Goal: Communication & Community: Share content

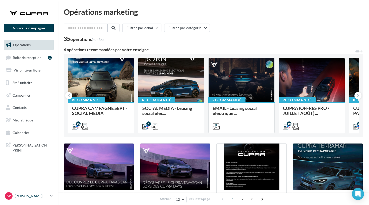
click at [35, 200] on link "Sp [PERSON_NAME] cupra_marignane" at bounding box center [29, 196] width 50 height 10
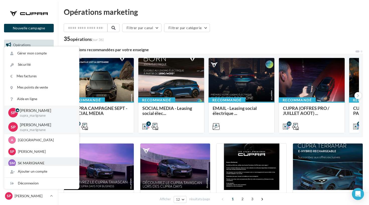
click at [38, 161] on p "SK MARIGNANE" at bounding box center [45, 163] width 55 height 5
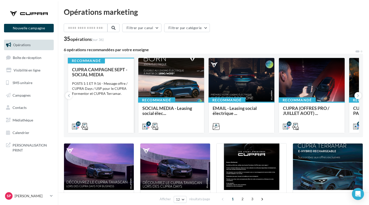
click at [109, 107] on div "CUPRA CAMPAGNE SEPT - SOCIAL MEDIA POSTS 1:1 ET 9:16 - Message offre / CUPRA Da…" at bounding box center [101, 97] width 58 height 61
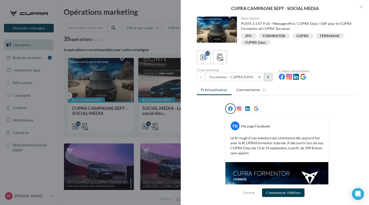
click at [268, 77] on icon at bounding box center [268, 77] width 2 height 4
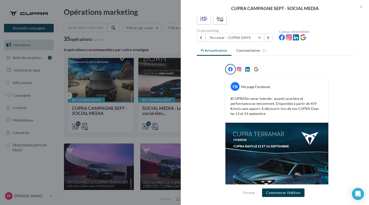
scroll to position [35, 0]
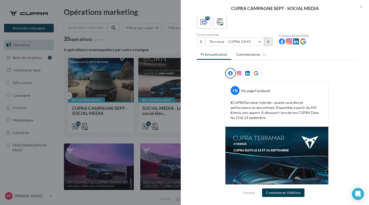
click at [267, 43] on icon at bounding box center [268, 42] width 2 height 4
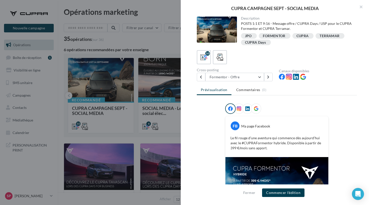
scroll to position [2, 0]
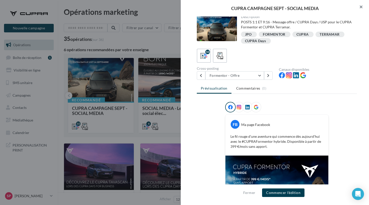
click at [363, 5] on button "button" at bounding box center [359, 7] width 20 height 15
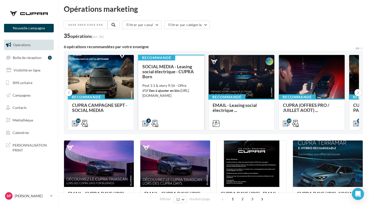
scroll to position [6, 0]
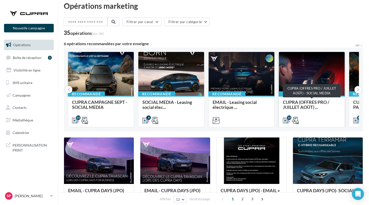
click at [307, 105] on span "CUPRA (OFFRES PRO / JUILLET AOÛT) ..." at bounding box center [306, 104] width 46 height 11
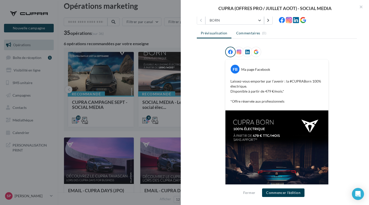
scroll to position [29, 0]
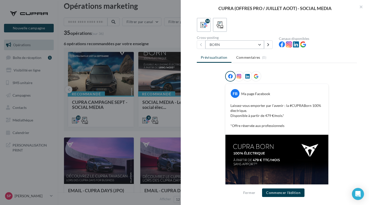
click at [253, 42] on button "BORN" at bounding box center [234, 44] width 59 height 9
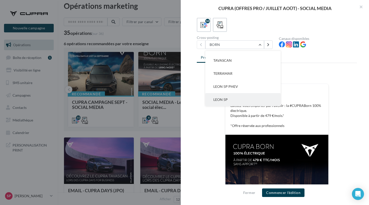
scroll to position [75, 0]
click at [233, 94] on button "LEON 5P" at bounding box center [242, 99] width 75 height 13
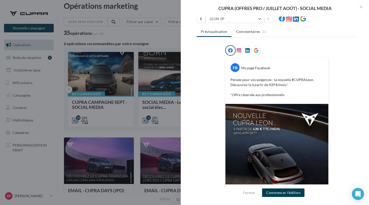
scroll to position [48, 0]
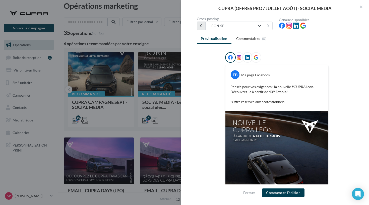
click at [203, 29] on button at bounding box center [201, 26] width 9 height 9
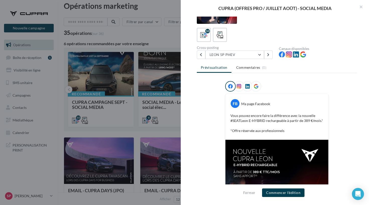
scroll to position [1, 0]
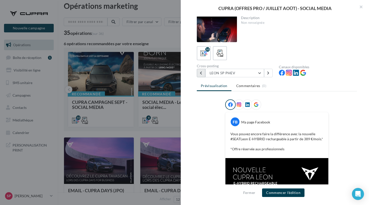
click at [203, 71] on button at bounding box center [201, 73] width 9 height 9
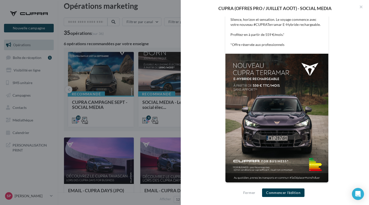
scroll to position [89, 0]
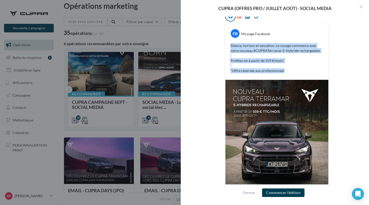
drag, startPoint x: 288, startPoint y: 71, endPoint x: 230, endPoint y: 44, distance: 63.9
click at [229, 44] on div "Silence, horizon et sensation. Le voyage commence avec votre nouveau #CUPRATerr…" at bounding box center [276, 58] width 100 height 33
copy p "Silence, horizon et sensation. Le voyage commence avec votre nouveau #CUPRATerr…"
click at [269, 189] on button "Commencer l'édition" at bounding box center [283, 192] width 42 height 9
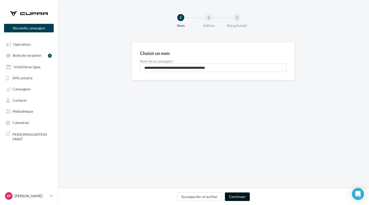
click at [235, 194] on button "Continuer" at bounding box center [237, 196] width 25 height 9
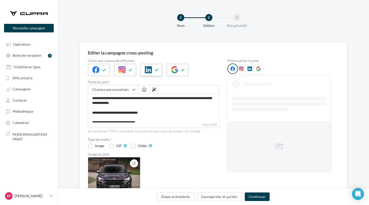
click at [152, 75] on div at bounding box center [151, 70] width 22 height 13
click at [180, 75] on div at bounding box center [177, 70] width 22 height 13
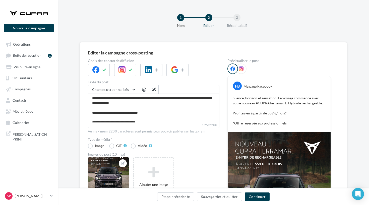
click at [24, 16] on div at bounding box center [29, 13] width 40 height 13
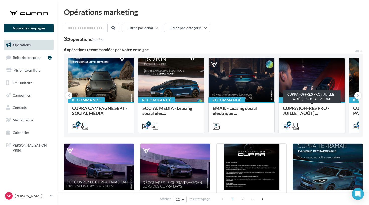
click at [315, 112] on span "CUPRA (OFFRES PRO / JUILLET AOÛT) ..." at bounding box center [306, 110] width 46 height 11
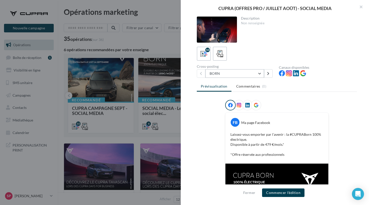
click at [259, 75] on button "BORN" at bounding box center [234, 73] width 59 height 9
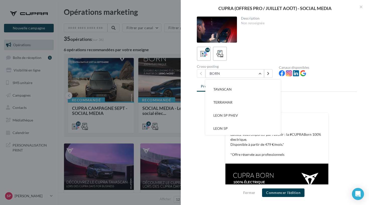
scroll to position [75, 0]
click at [306, 99] on div "Prévisualisation Commentaires (0) FB Ma page Facebook Laissez-vous emporter par…" at bounding box center [277, 136] width 160 height 108
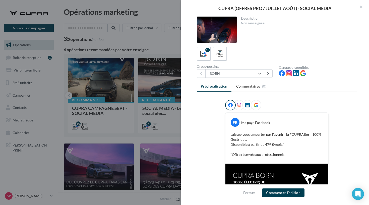
click at [154, 49] on div at bounding box center [184, 102] width 369 height 205
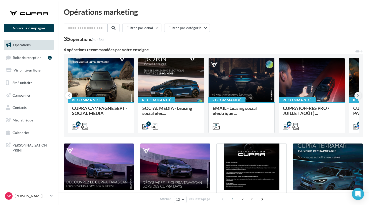
click at [359, 94] on icon at bounding box center [358, 95] width 2 height 5
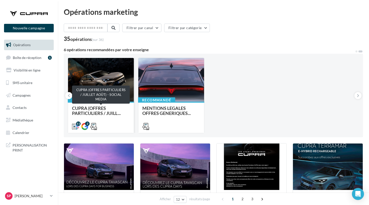
click at [95, 108] on span "CUPRA (OFFRES PARTICULIERS / JUILL..." at bounding box center [96, 110] width 49 height 11
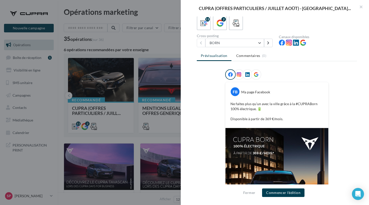
scroll to position [5, 0]
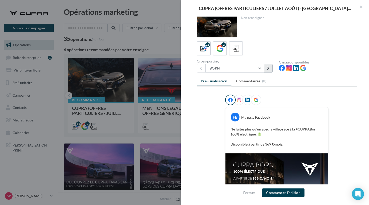
click at [272, 65] on button at bounding box center [268, 68] width 9 height 9
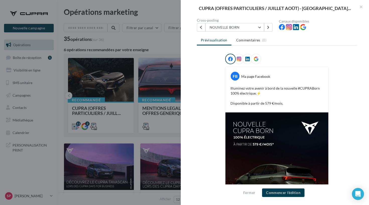
scroll to position [38, 0]
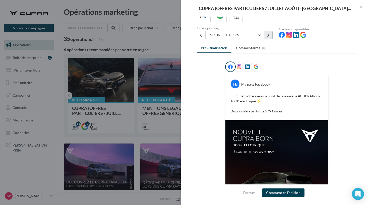
click at [267, 37] on button at bounding box center [268, 35] width 9 height 9
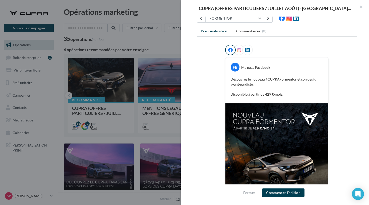
scroll to position [40, 0]
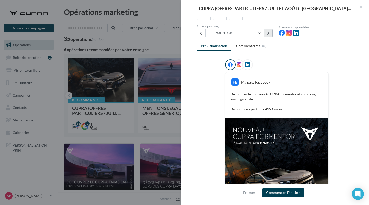
click at [269, 32] on icon at bounding box center [268, 33] width 2 height 4
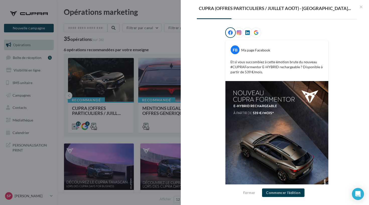
scroll to position [13, 0]
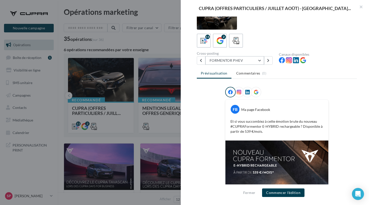
click at [243, 59] on button "FORMENTOR PHEV" at bounding box center [234, 60] width 59 height 9
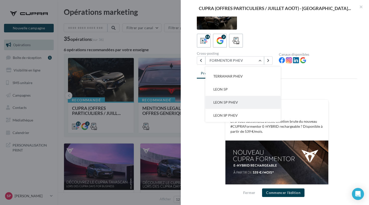
scroll to position [88, 0]
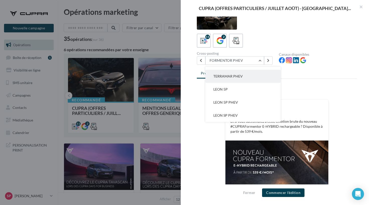
click at [234, 79] on button "TERRAMAR PHEV" at bounding box center [242, 76] width 75 height 13
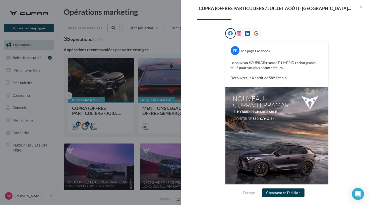
scroll to position [44, 0]
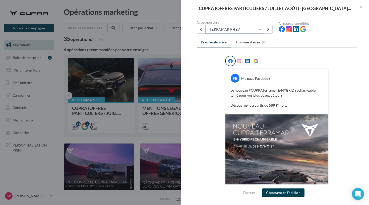
click at [244, 32] on button "TERRAMAR PHEV" at bounding box center [234, 29] width 59 height 9
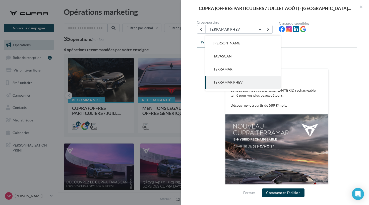
scroll to position [43, 0]
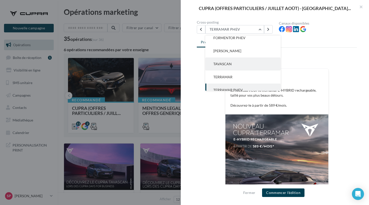
click at [241, 62] on button "TAVASCAN" at bounding box center [242, 63] width 75 height 13
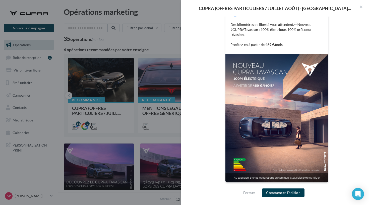
scroll to position [39, 0]
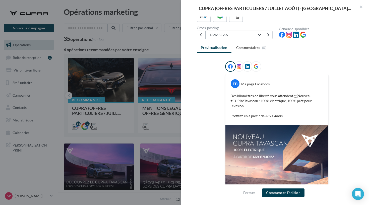
click at [237, 34] on button "TAVASCAN" at bounding box center [234, 35] width 59 height 9
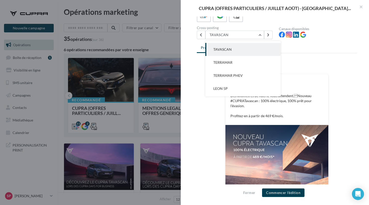
scroll to position [37, 0]
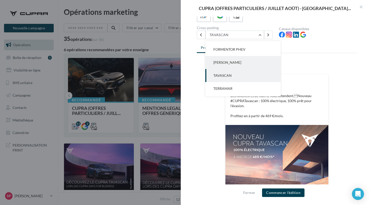
click at [235, 60] on button "LEON SP" at bounding box center [242, 62] width 75 height 13
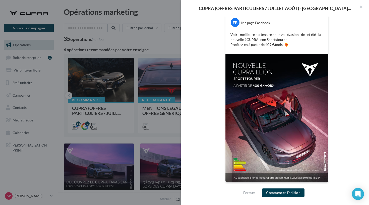
scroll to position [100, 0]
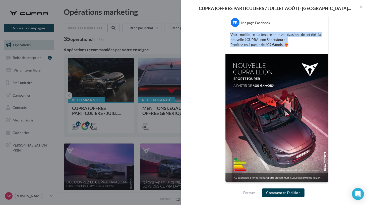
drag, startPoint x: 291, startPoint y: 45, endPoint x: 227, endPoint y: 31, distance: 65.7
click at [227, 31] on div "Votre meilleure partenaire pour vos évasions de cet été : la nouvelle #CUPRALeo…" at bounding box center [276, 40] width 100 height 18
copy p "Votre meilleure partenaire pour vos évasions de cet été : la nouvelle #CUPRALeo…"
click at [291, 190] on button "Commencer l'édition" at bounding box center [283, 192] width 42 height 9
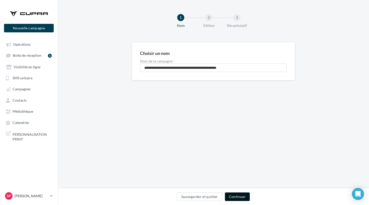
click at [237, 197] on button "Continuer" at bounding box center [237, 196] width 25 height 9
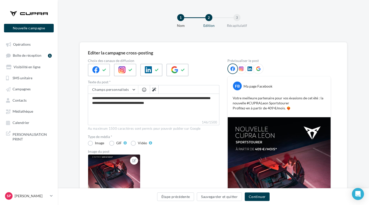
click at [145, 77] on div at bounding box center [138, 72] width 101 height 17
click at [148, 73] on icon at bounding box center [148, 69] width 7 height 7
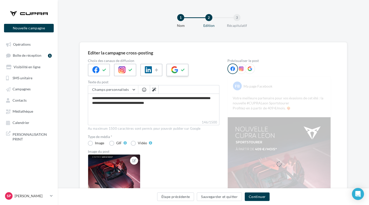
click at [173, 75] on div at bounding box center [177, 70] width 22 height 13
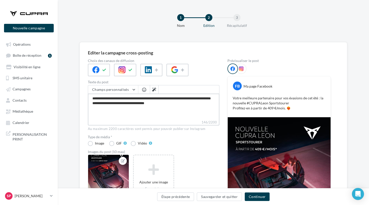
click at [155, 103] on textarea "**********" at bounding box center [153, 107] width 131 height 26
type textarea "**********"
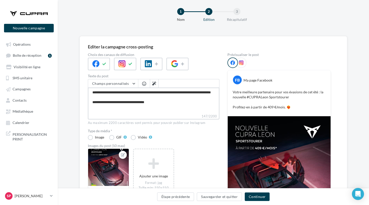
scroll to position [15, 0]
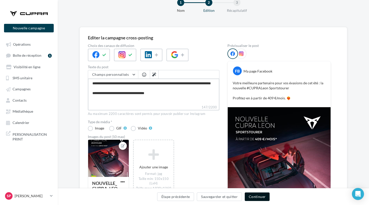
type textarea "**********"
click at [247, 197] on button "Continuer" at bounding box center [257, 196] width 25 height 9
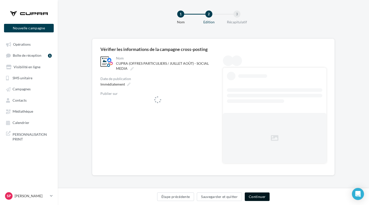
scroll to position [4, 0]
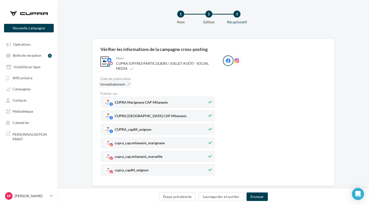
click at [127, 87] on div "Immédiatement" at bounding box center [114, 84] width 33 height 7
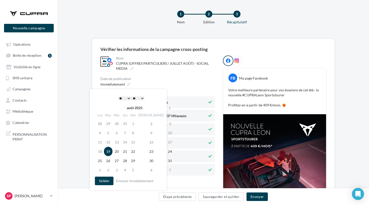
click at [142, 80] on div "Date de publication" at bounding box center [157, 79] width 114 height 4
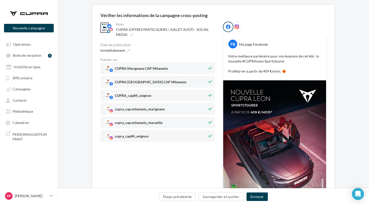
scroll to position [42, 0]
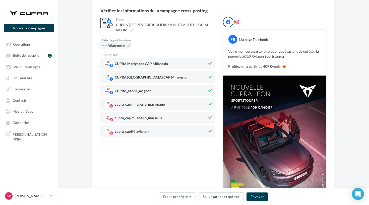
click at [128, 46] on icon at bounding box center [129, 46] width 4 height 4
click at [168, 35] on div "**********" at bounding box center [157, 77] width 114 height 120
click at [125, 46] on div "Immédiatement" at bounding box center [114, 45] width 33 height 7
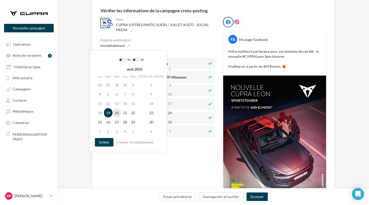
click at [120, 114] on td "20" at bounding box center [116, 112] width 9 height 9
click at [125, 62] on div "* * * * * * * * * * ** ** ** ** ** ** ** ** ** ** ** ** ** ** : ** ** ** ** ** …" at bounding box center [131, 60] width 51 height 8
click at [111, 139] on button "Valider" at bounding box center [104, 142] width 19 height 9
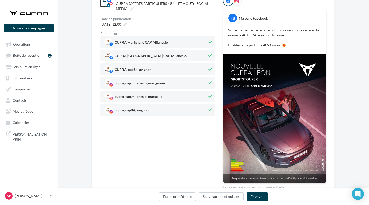
scroll to position [62, 0]
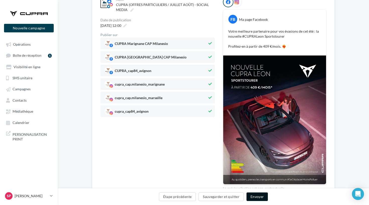
click at [253, 196] on button "Envoyer" at bounding box center [256, 196] width 21 height 9
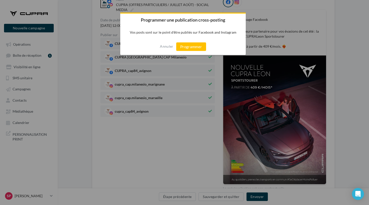
click at [189, 42] on div "Annuler Programmer" at bounding box center [182, 46] width 125 height 17
click at [189, 45] on button "Programmer" at bounding box center [191, 46] width 30 height 9
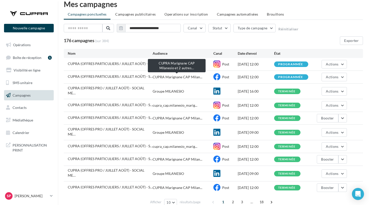
scroll to position [10, 0]
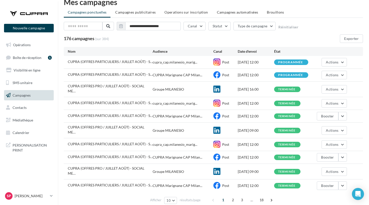
click at [22, 13] on div at bounding box center [29, 13] width 40 height 13
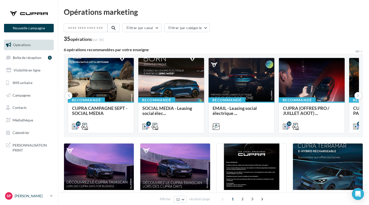
click at [48, 194] on link "Sp [PERSON_NAME] cupra_marignane" at bounding box center [29, 196] width 50 height 10
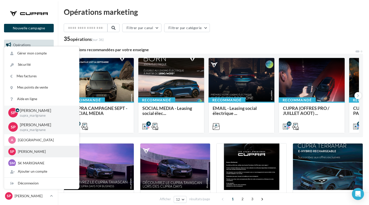
click at [46, 152] on p "[PERSON_NAME]" at bounding box center [45, 151] width 55 height 5
